Goal: Transaction & Acquisition: Subscribe to service/newsletter

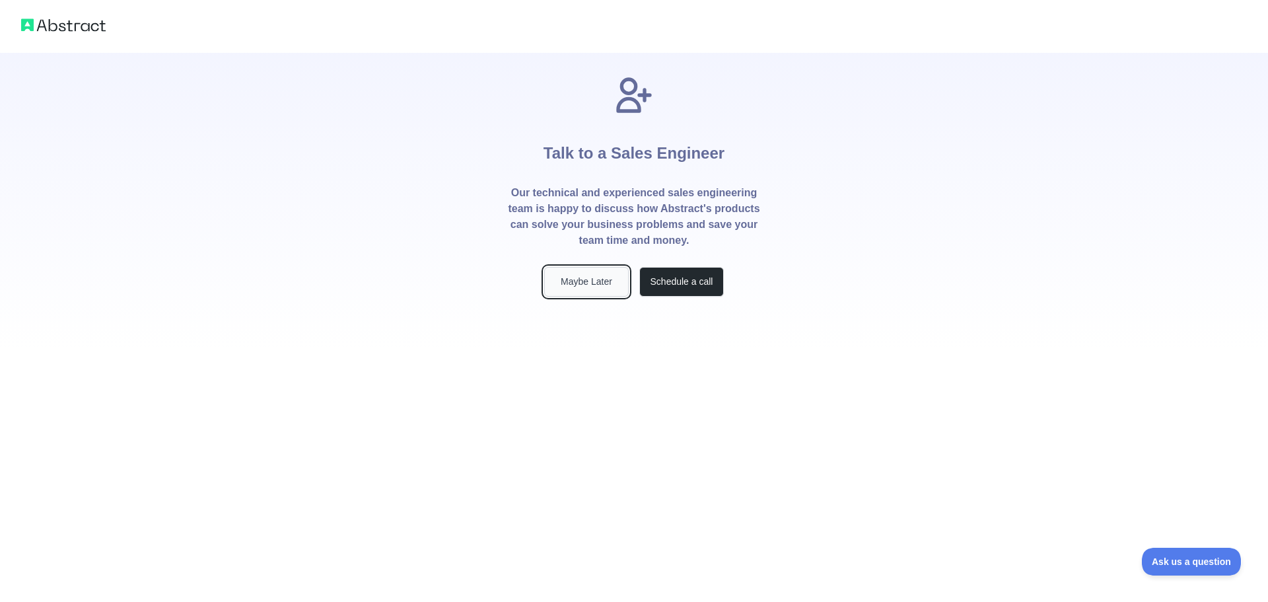
click at [571, 291] on button "Maybe Later" at bounding box center [586, 282] width 85 height 30
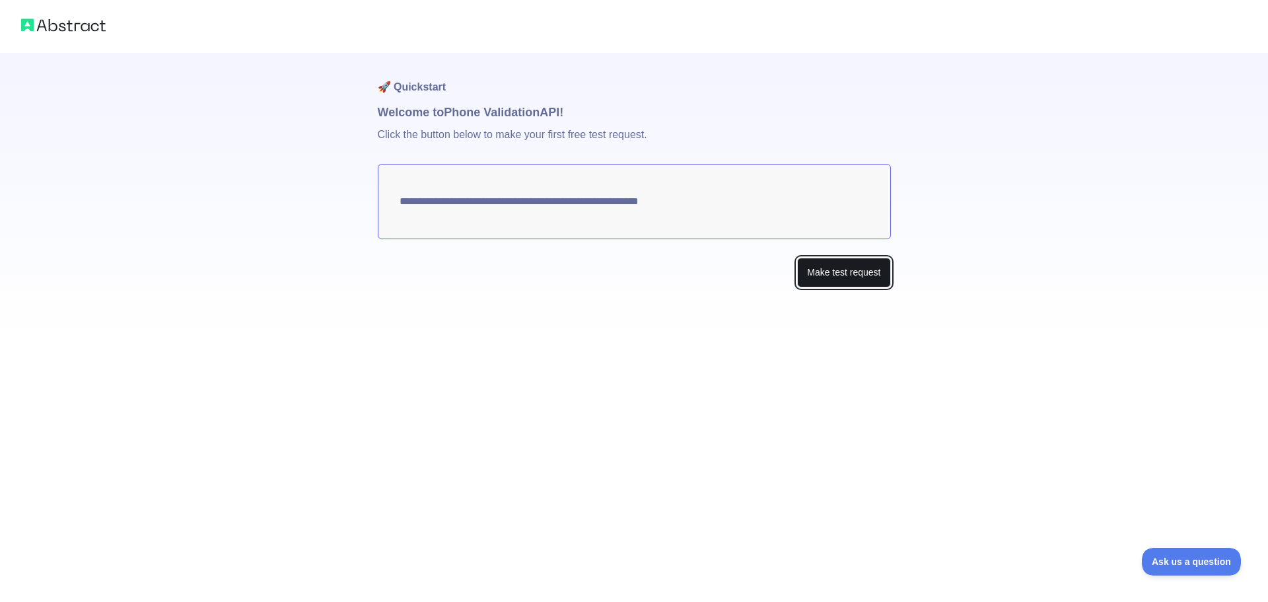
click at [847, 268] on button "Make test request" at bounding box center [843, 273] width 93 height 30
